Goal: Task Accomplishment & Management: Manage account settings

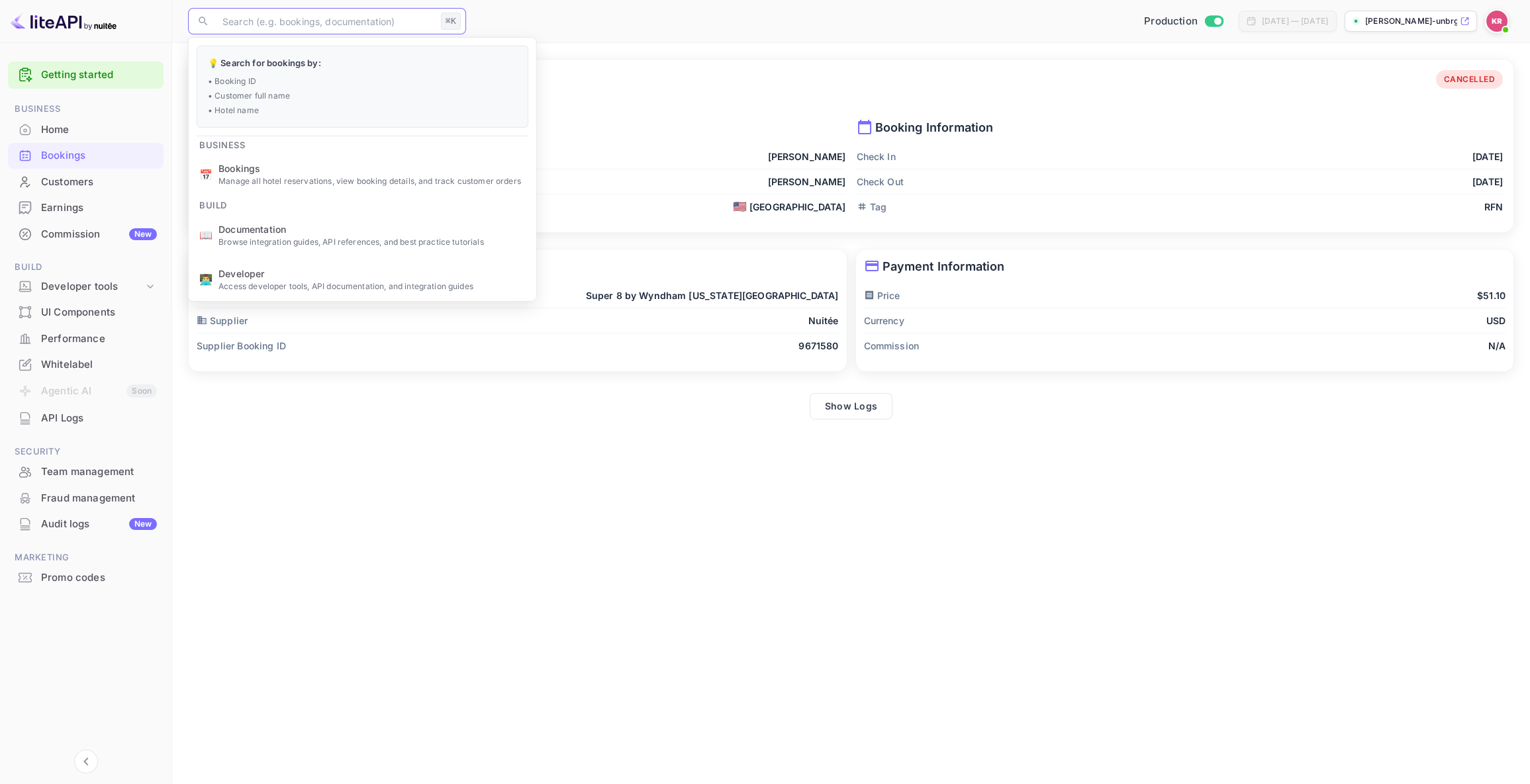
click at [224, 20] on input "text" at bounding box center [325, 21] width 221 height 27
type input "0w3fo8nJ5"
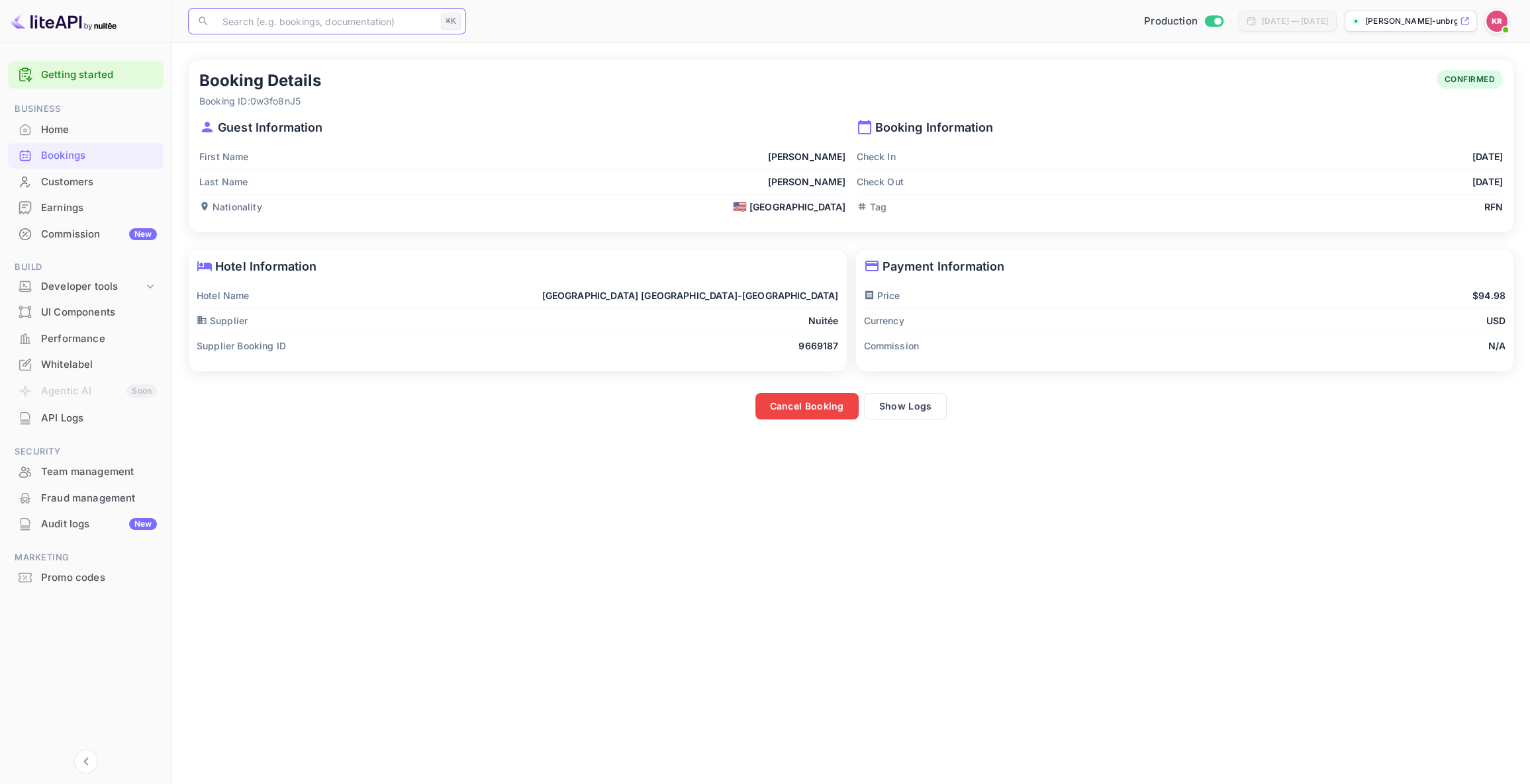
click at [797, 407] on button "Cancel Booking" at bounding box center [807, 406] width 103 height 27
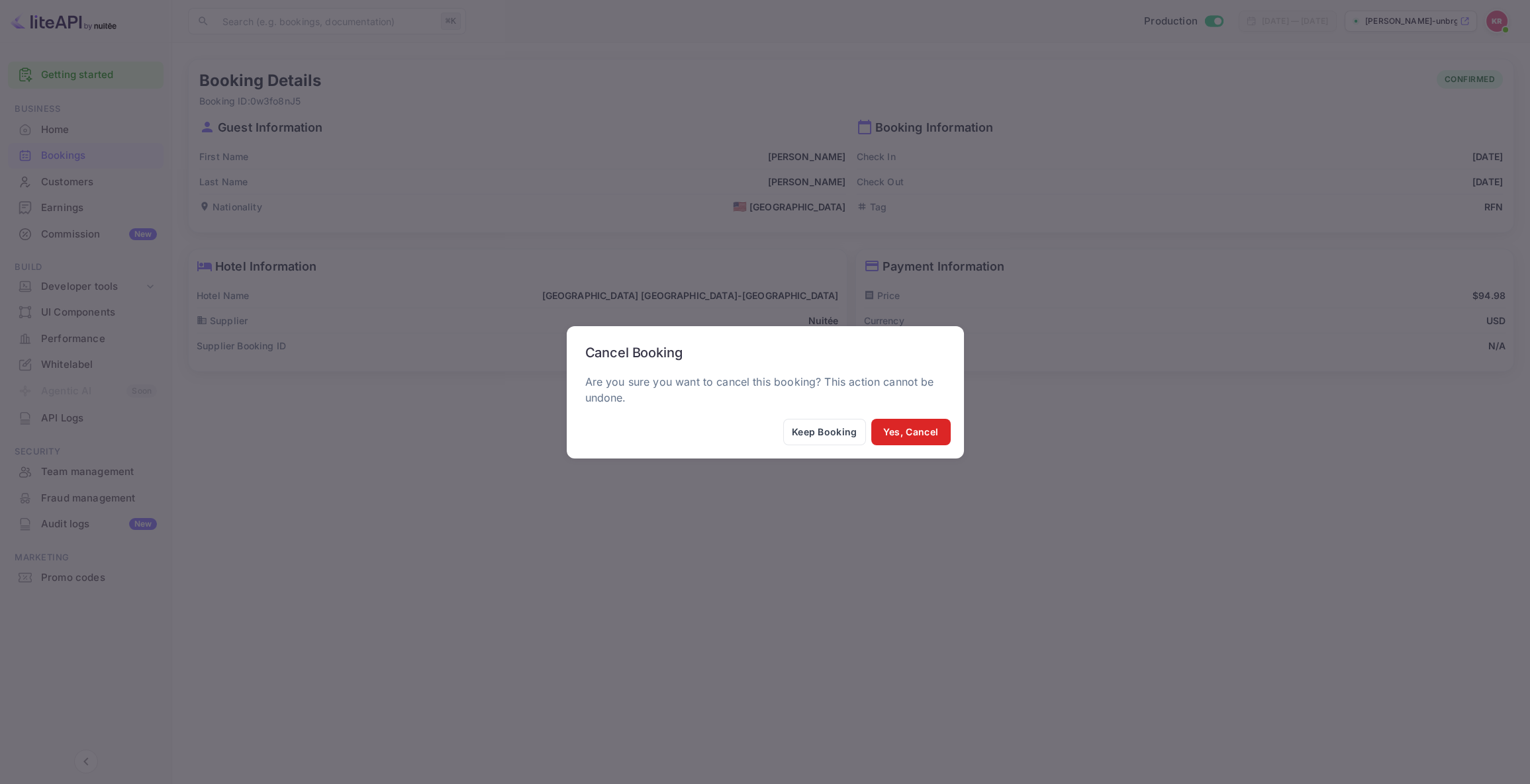
click at [917, 432] on button "Yes, Cancel" at bounding box center [911, 432] width 80 height 27
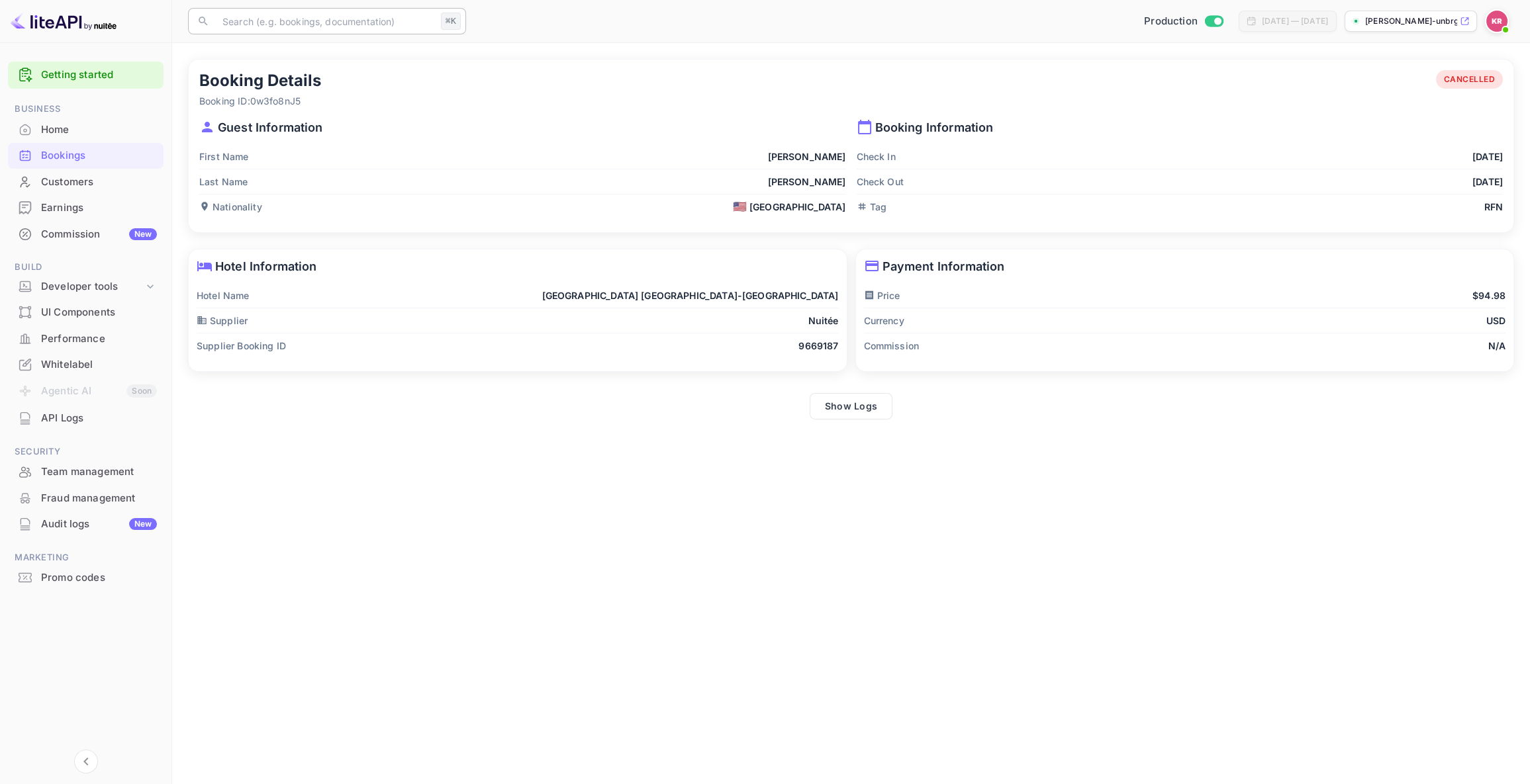
click at [264, 18] on input "text" at bounding box center [325, 21] width 221 height 27
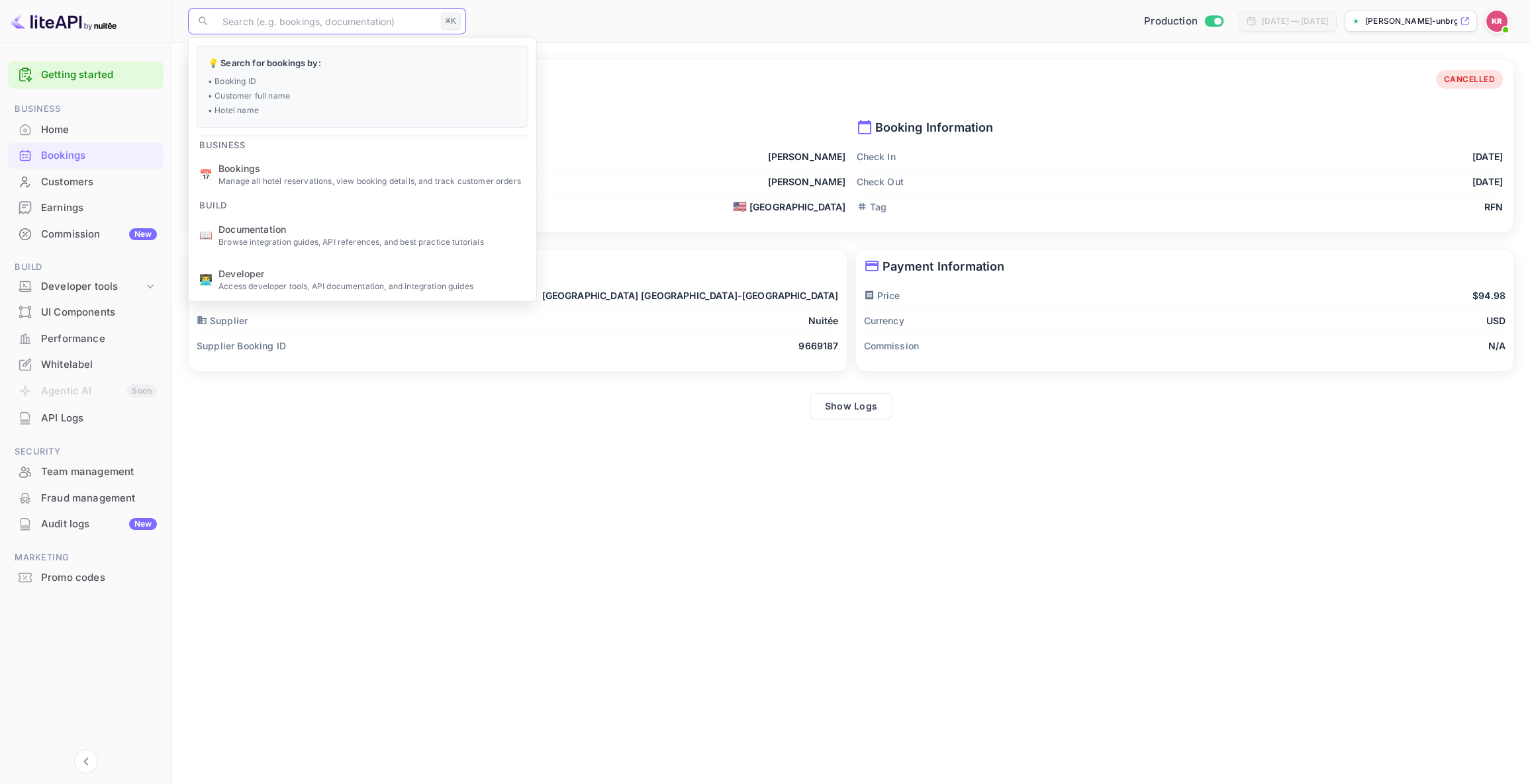
paste input "j9iOAz_t8"
type input "j9iOAz_t8"
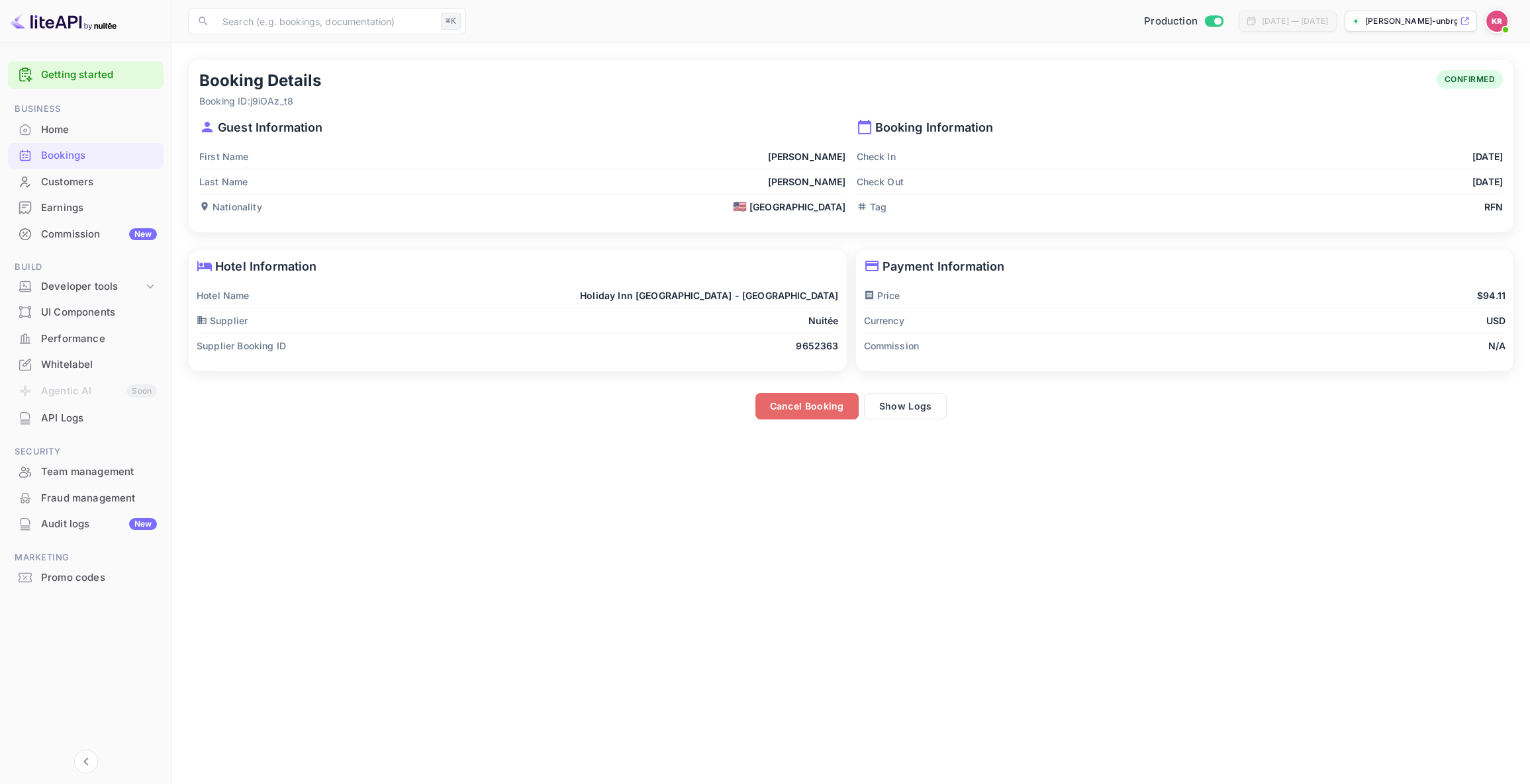
click at [793, 406] on button "Cancel Booking" at bounding box center [807, 406] width 103 height 27
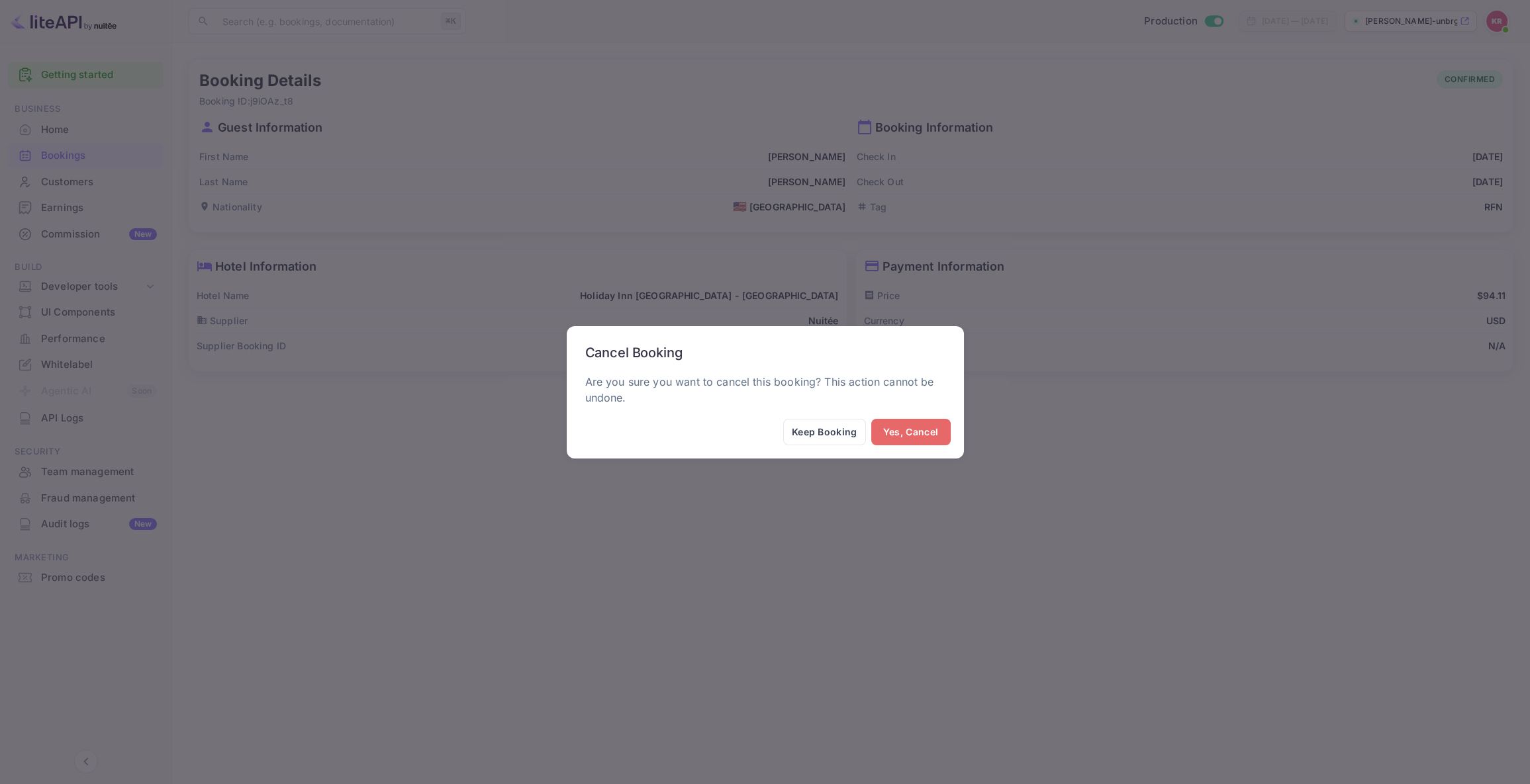
click at [921, 433] on button "Yes, Cancel" at bounding box center [911, 432] width 80 height 27
